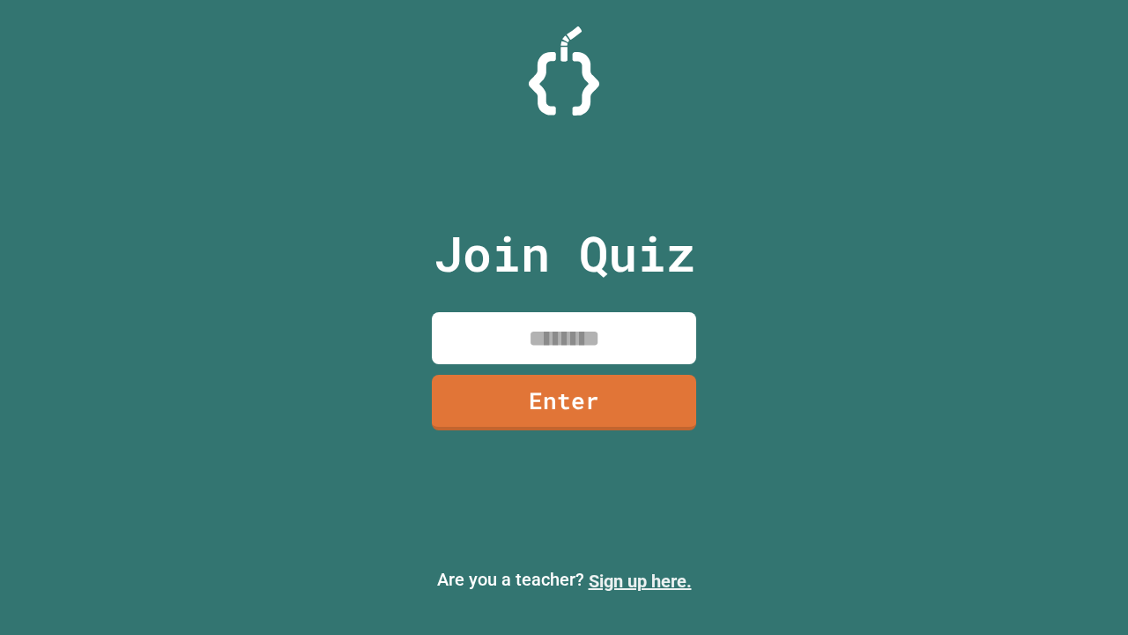
click at [640, 581] on link "Sign up here." at bounding box center [640, 580] width 103 height 21
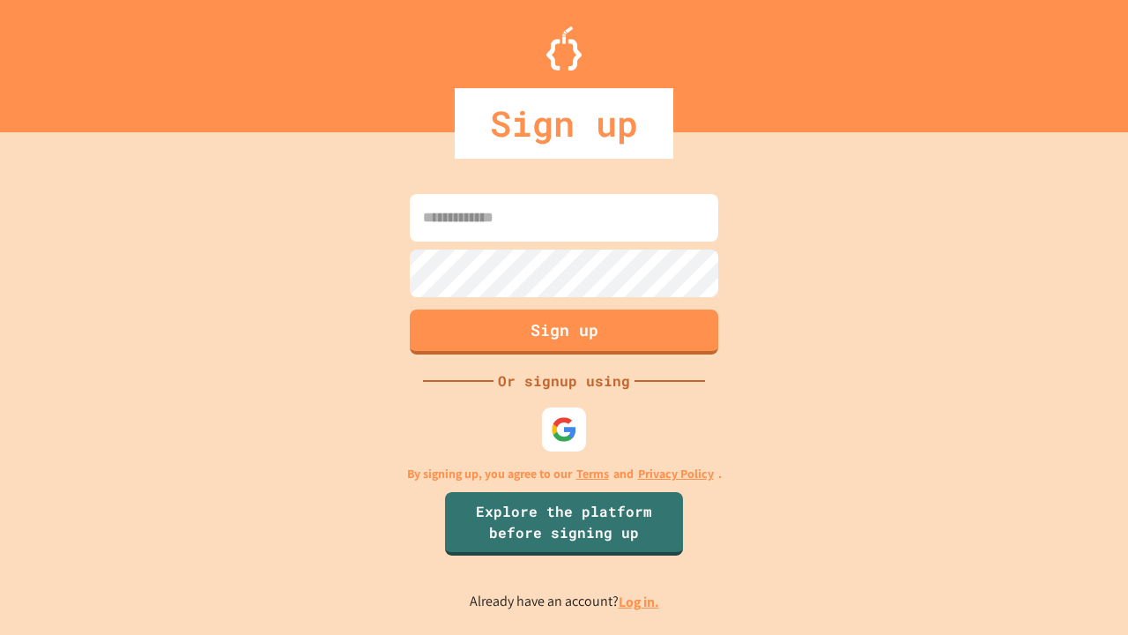
click at [640, 601] on link "Log in." at bounding box center [639, 601] width 41 height 19
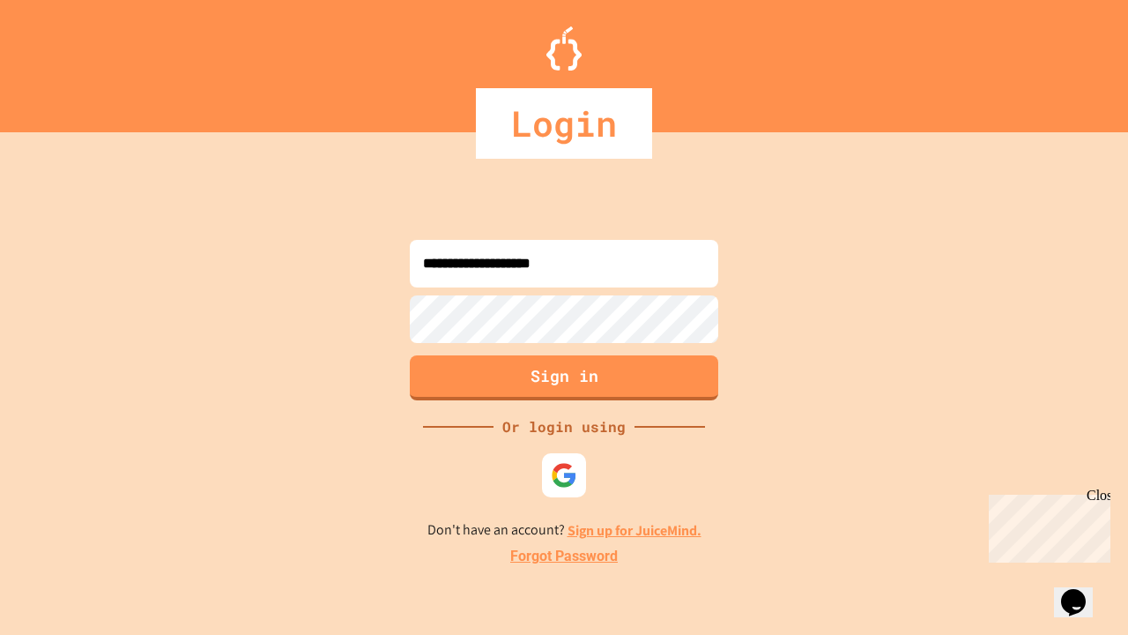
type input "**********"
